Goal: Find specific page/section: Find specific page/section

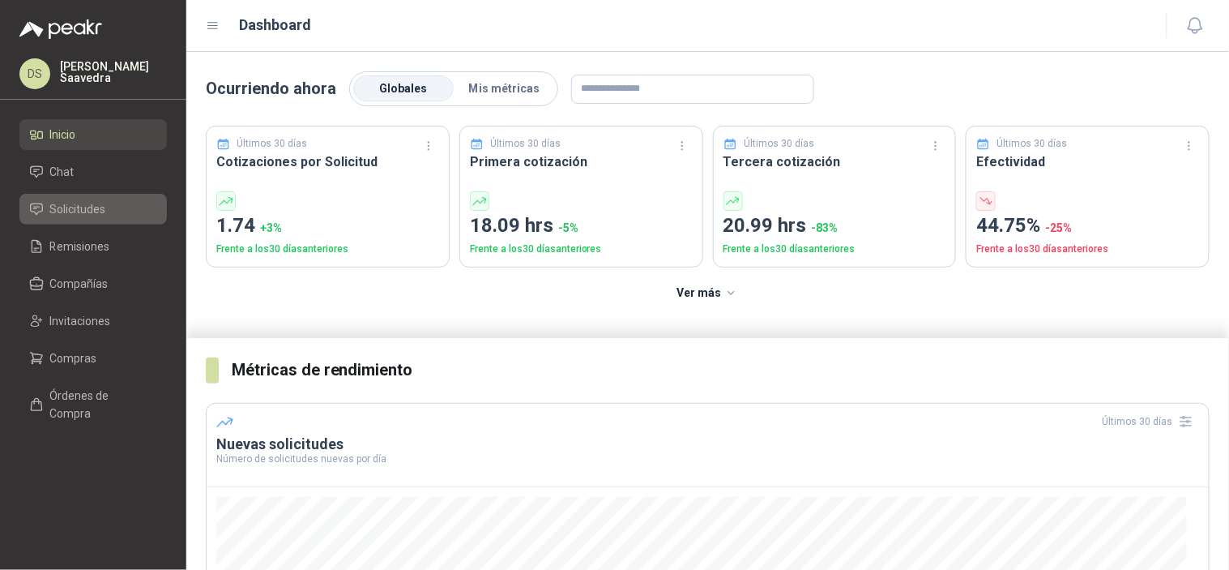
click at [73, 207] on span "Solicitudes" at bounding box center [78, 209] width 56 height 18
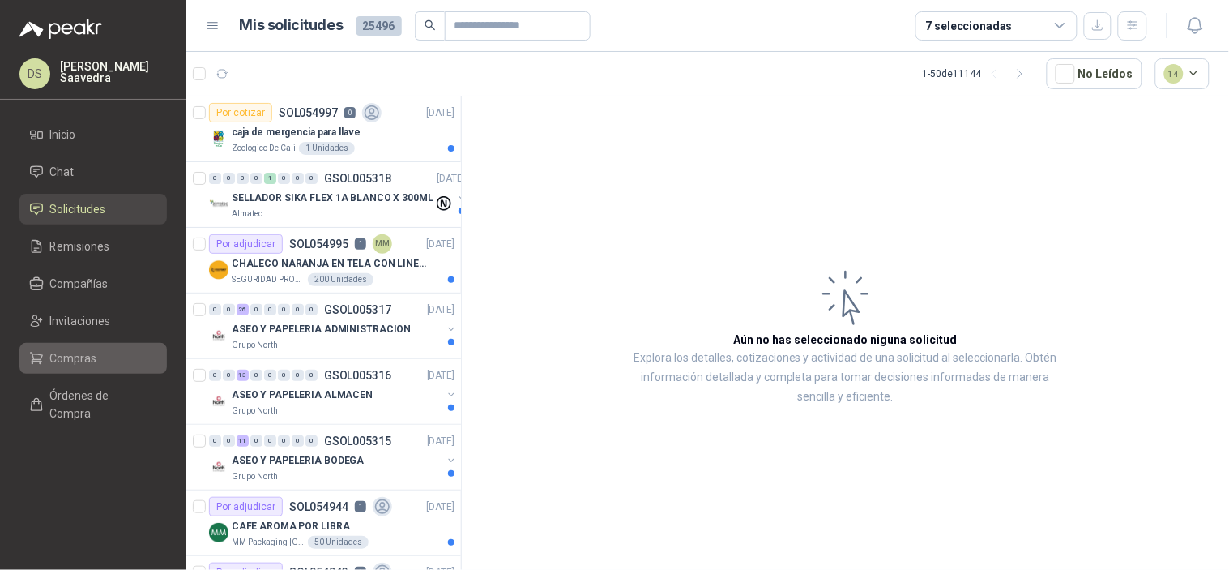
click at [103, 366] on li "Compras" at bounding box center [93, 358] width 128 height 18
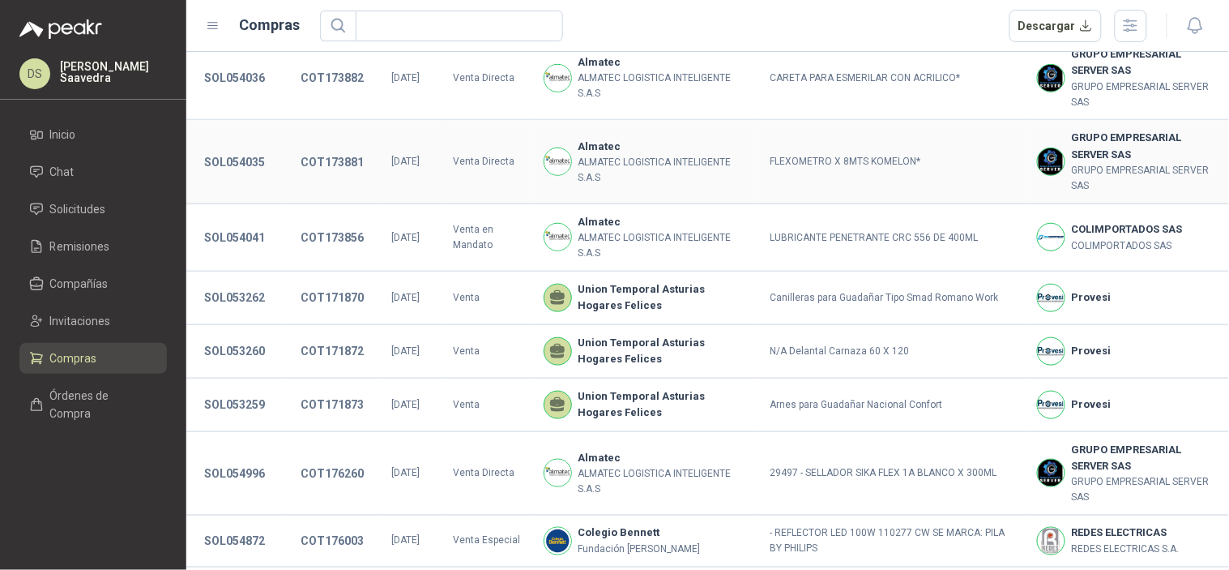
scroll to position [75, 0]
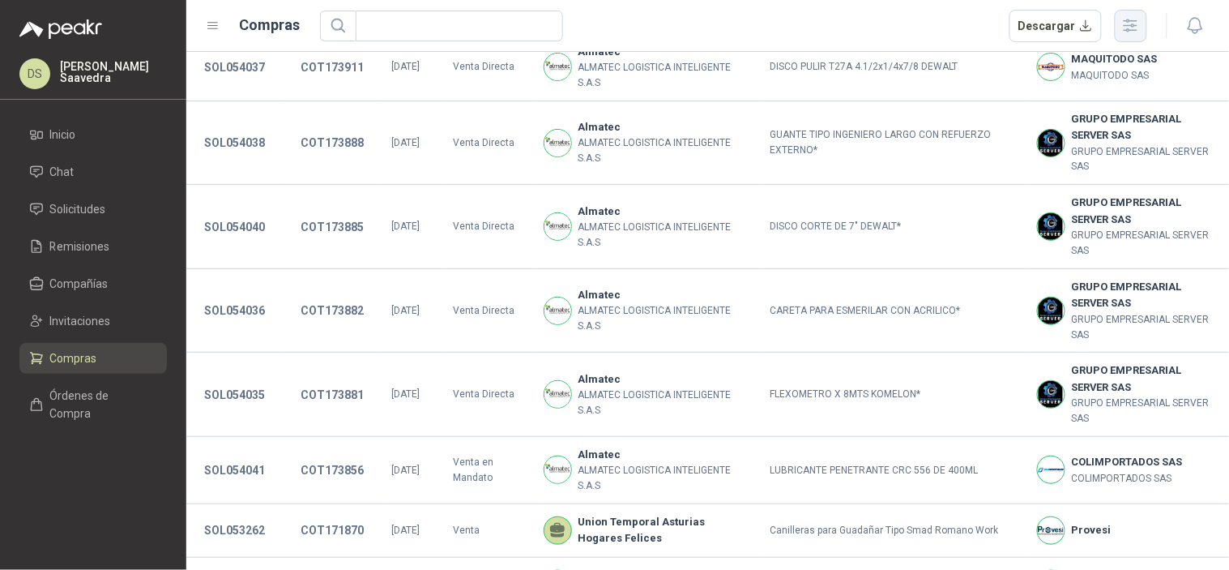
click at [1141, 17] on button "button" at bounding box center [1131, 26] width 32 height 32
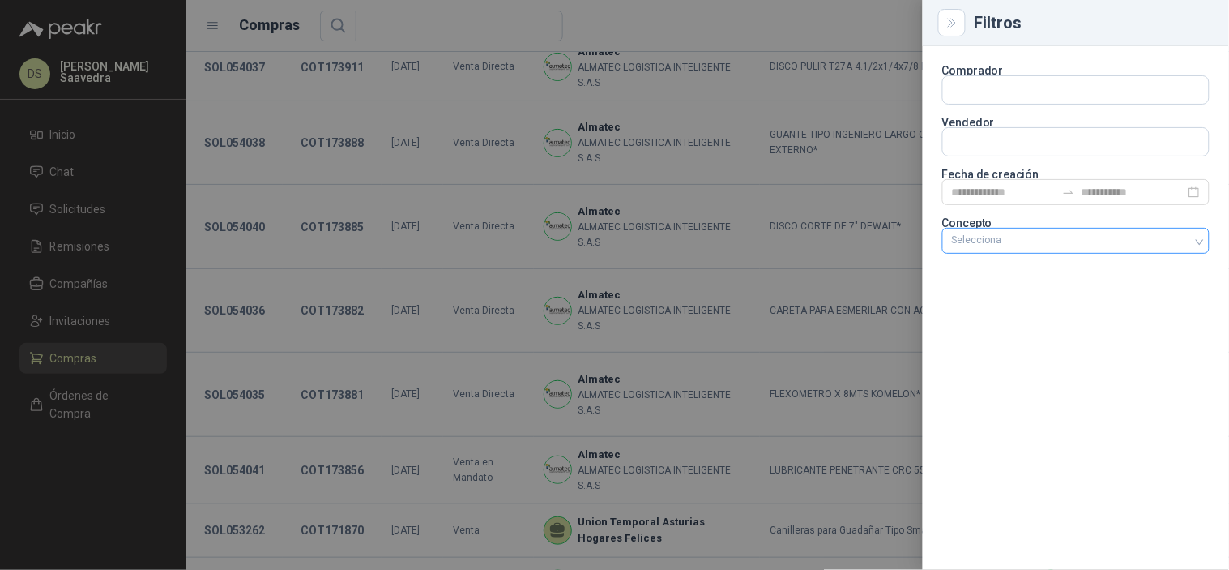
click at [1046, 254] on div "Selecciona" at bounding box center [1076, 242] width 267 height 29
click at [1063, 241] on div at bounding box center [1068, 240] width 244 height 11
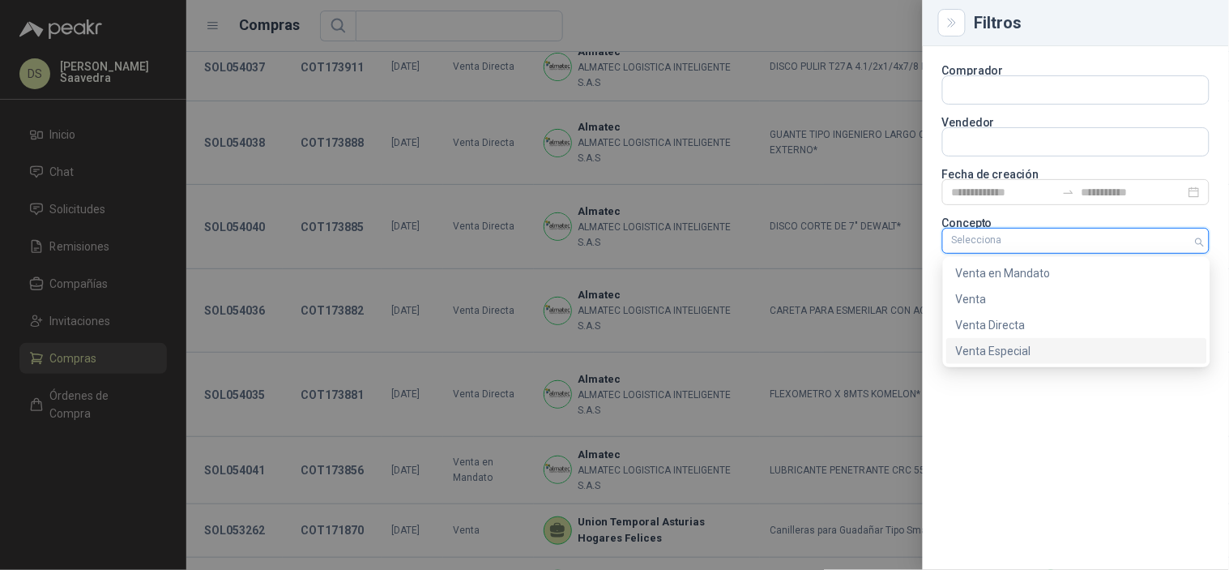
click at [1031, 347] on div "Venta Especial" at bounding box center [1077, 351] width 242 height 18
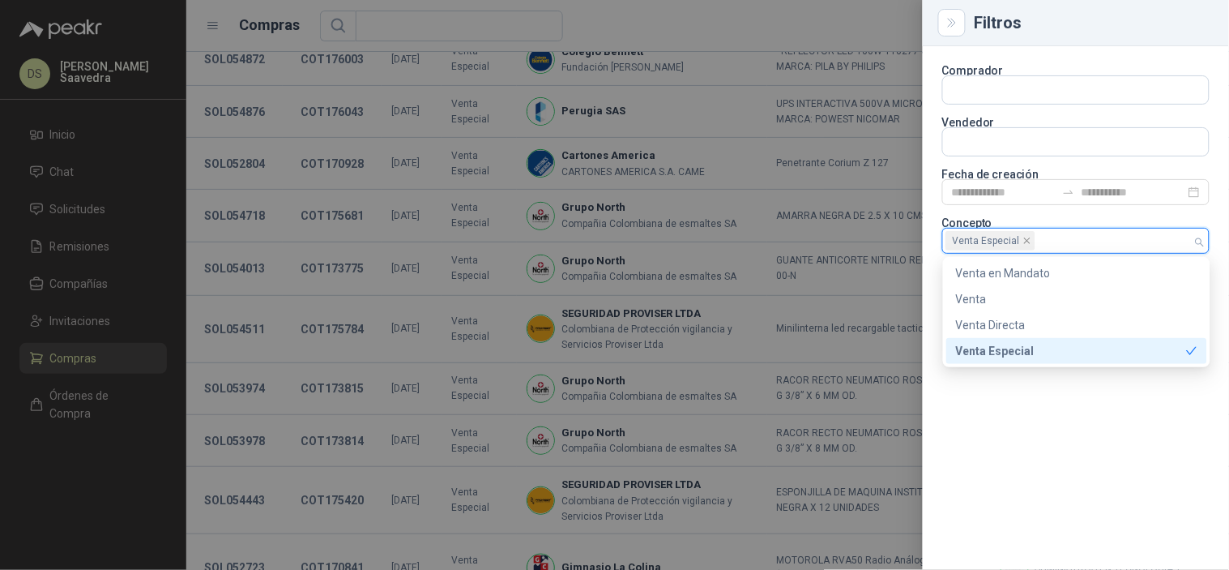
click at [799, 215] on div at bounding box center [614, 285] width 1229 height 570
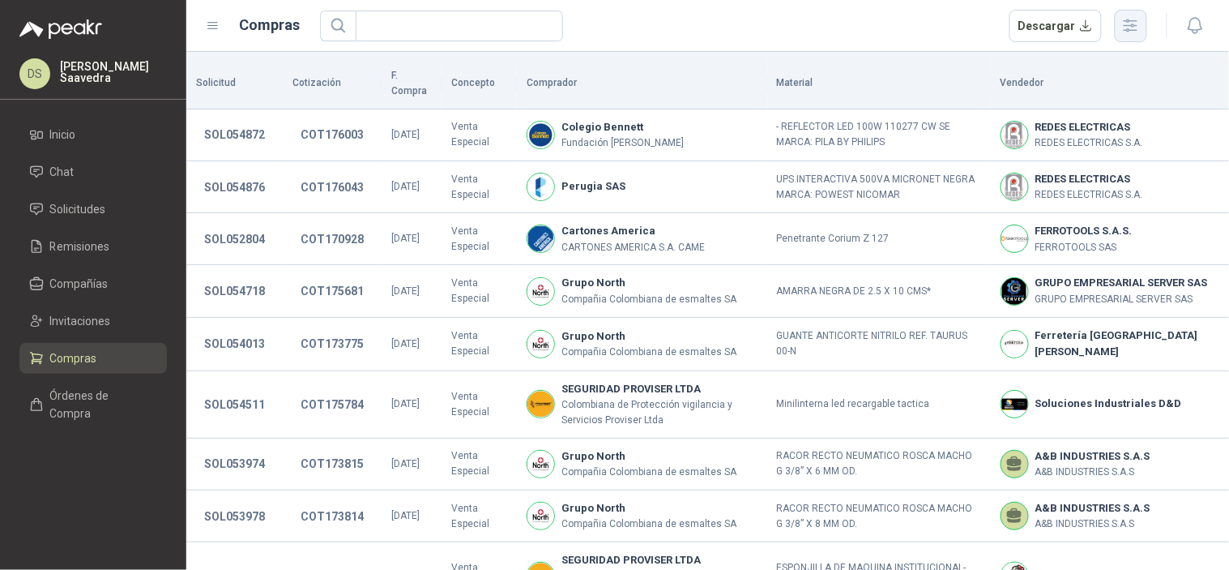
click at [1147, 15] on button "button" at bounding box center [1131, 26] width 32 height 32
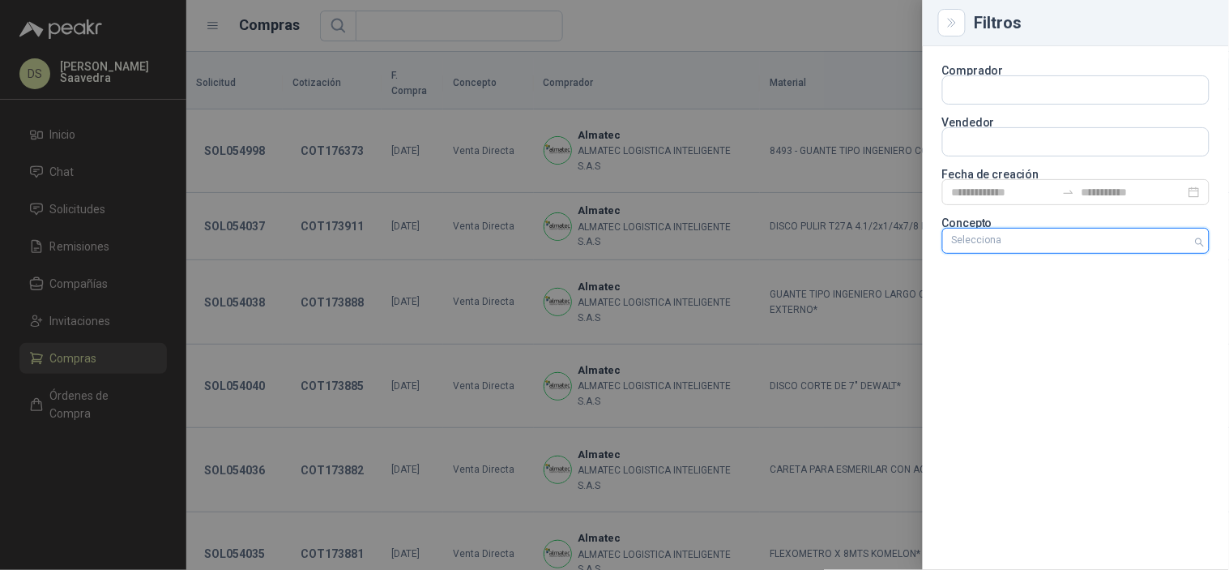
click at [1089, 231] on div "Selecciona" at bounding box center [1076, 241] width 267 height 26
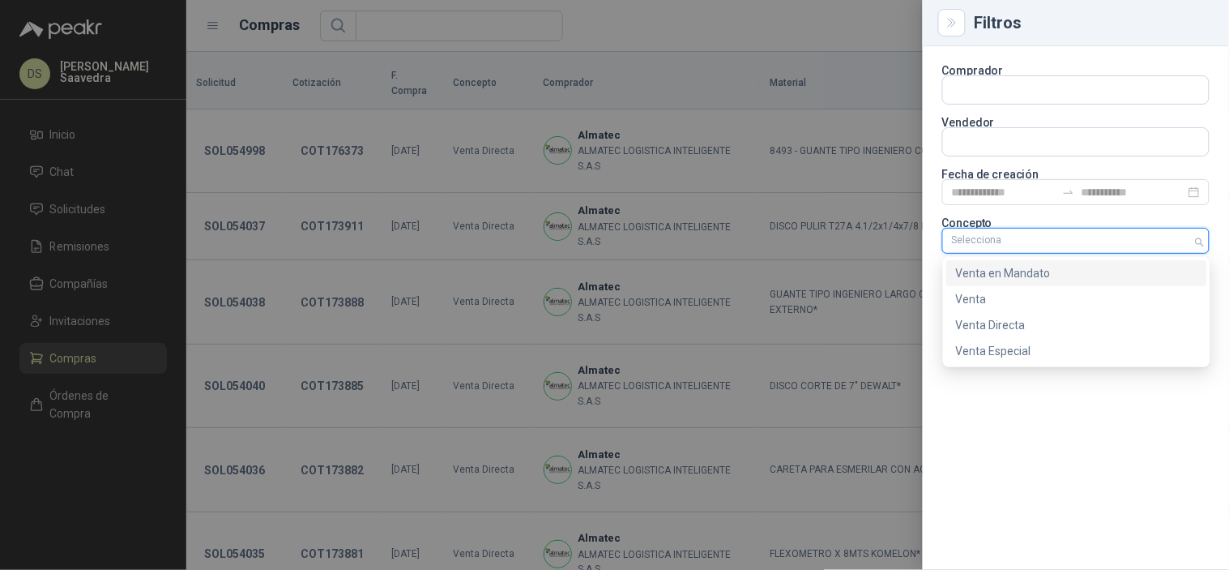
click at [1062, 276] on div "Venta en Mandato" at bounding box center [1077, 273] width 242 height 18
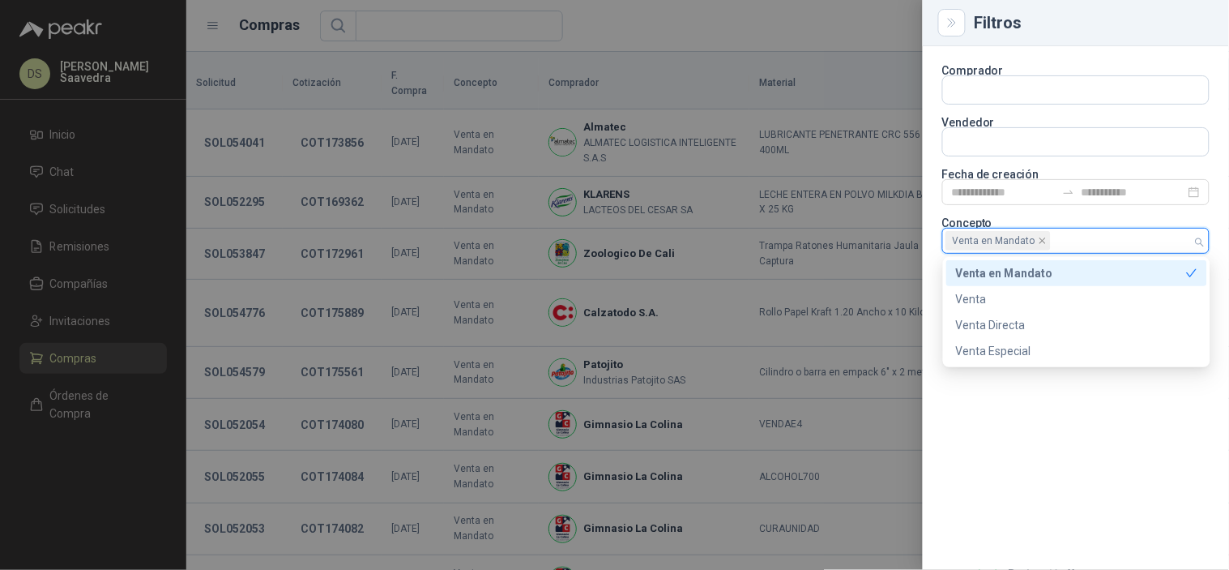
click at [805, 25] on div at bounding box center [614, 285] width 1229 height 570
